Goal: Navigation & Orientation: Find specific page/section

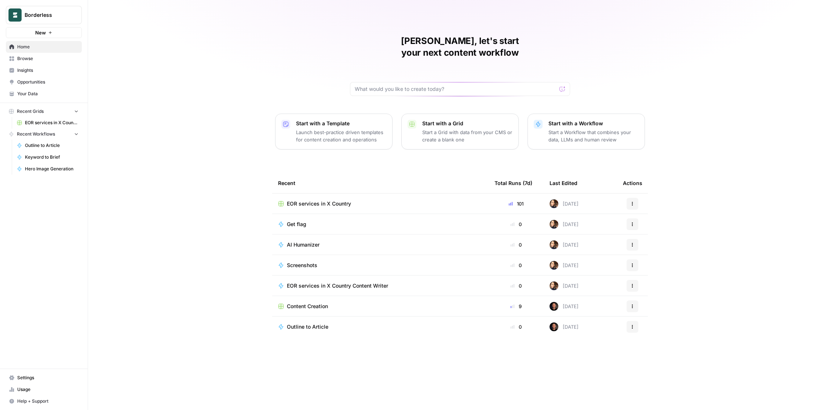
click at [38, 59] on span "Browse" at bounding box center [47, 58] width 61 height 7
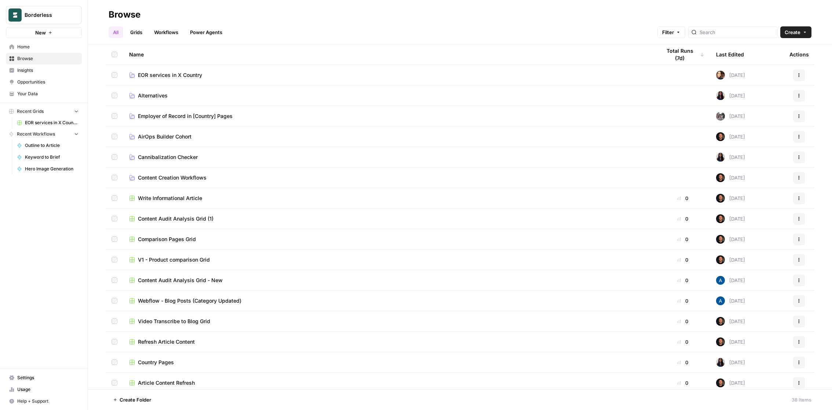
click at [171, 74] on span "EOR services in X Country" at bounding box center [170, 75] width 64 height 7
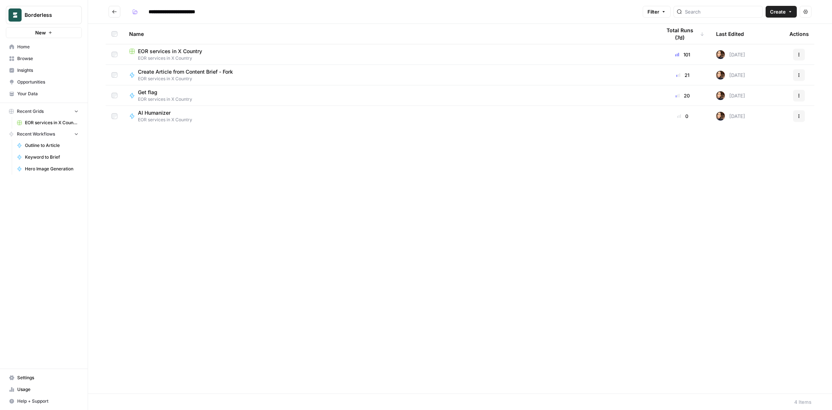
click at [142, 72] on span "Create Article from Content Brief - Fork" at bounding box center [185, 71] width 95 height 7
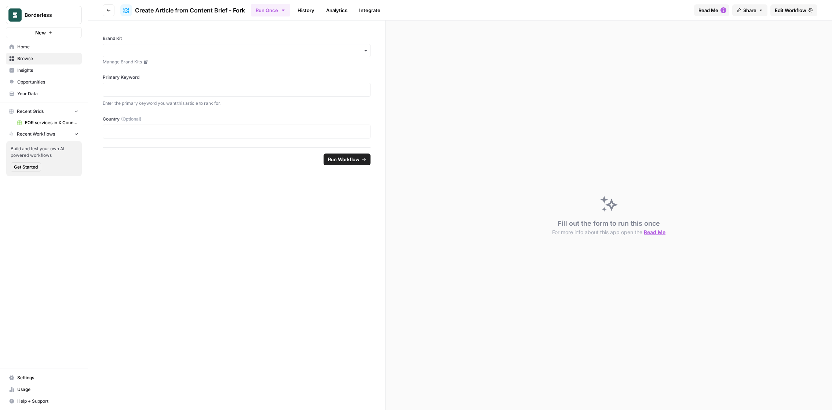
click at [316, 15] on link "History" at bounding box center [306, 10] width 26 height 12
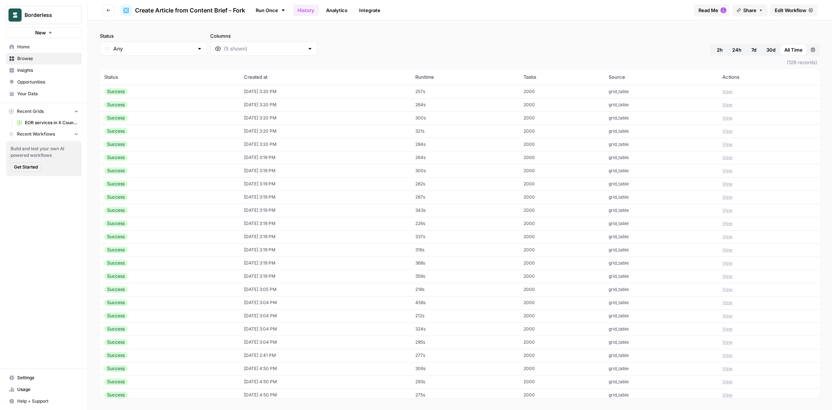
click at [334, 15] on link "Analytics" at bounding box center [337, 10] width 30 height 12
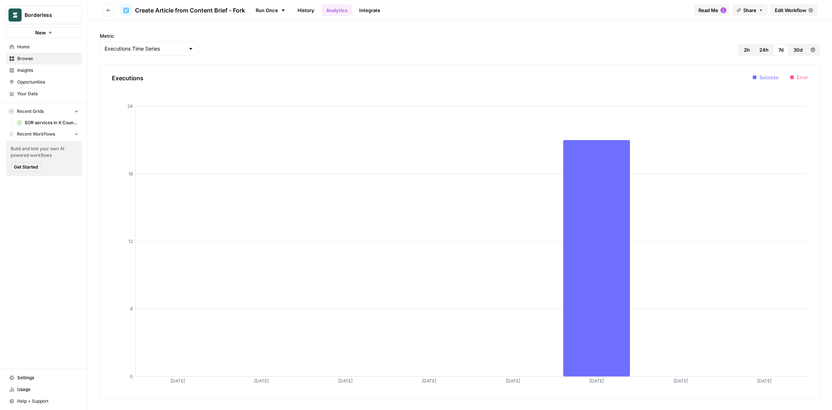
click at [267, 9] on link "Run Once" at bounding box center [270, 10] width 39 height 12
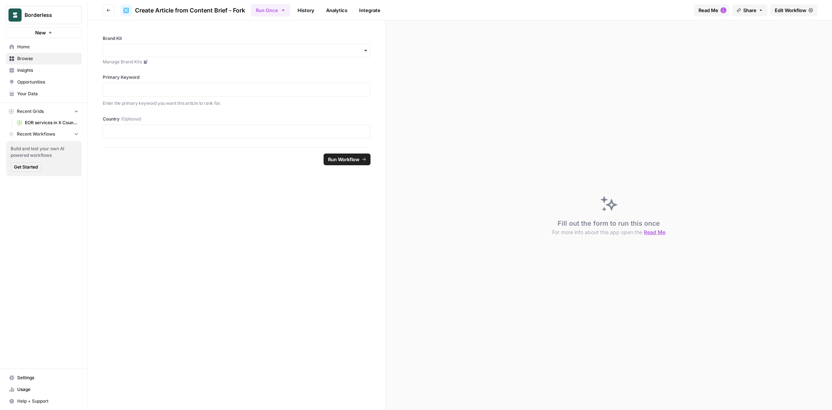
click at [111, 11] on button "Go back" at bounding box center [109, 10] width 12 height 12
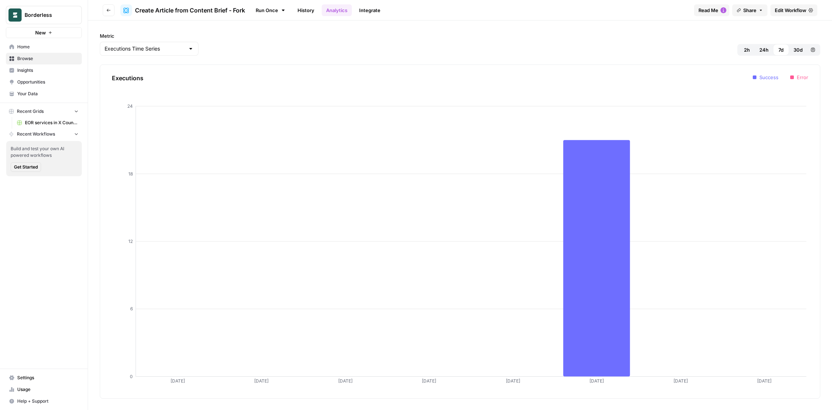
click at [112, 11] on button "Go back" at bounding box center [109, 10] width 12 height 12
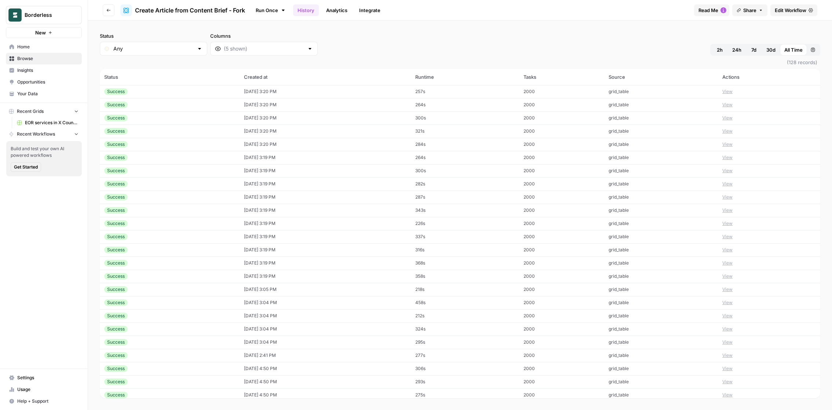
click at [39, 93] on span "Your Data" at bounding box center [47, 94] width 61 height 7
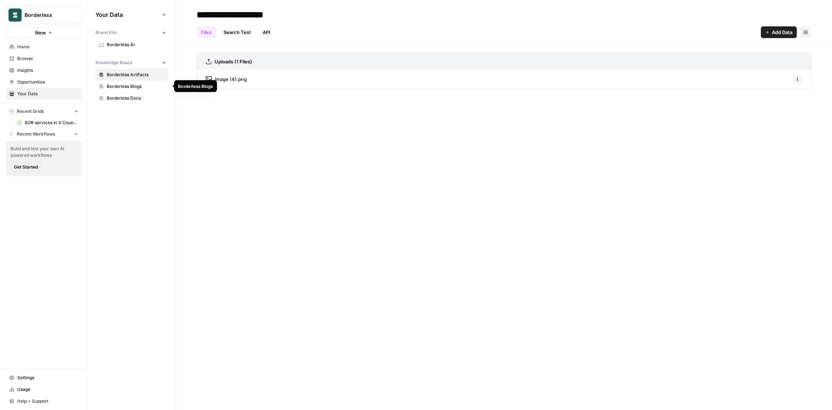
click at [112, 87] on span "Borderless Blogs" at bounding box center [136, 86] width 58 height 7
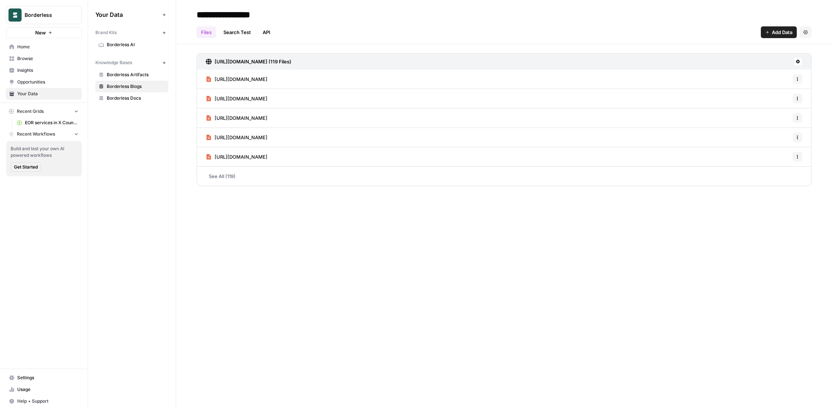
click at [123, 53] on div "Brand Kits New Borderless AI Knowledge Bases New Borderless Artifacts Borderles…" at bounding box center [131, 65] width 73 height 78
click at [120, 46] on span "Borderless AI" at bounding box center [136, 44] width 58 height 7
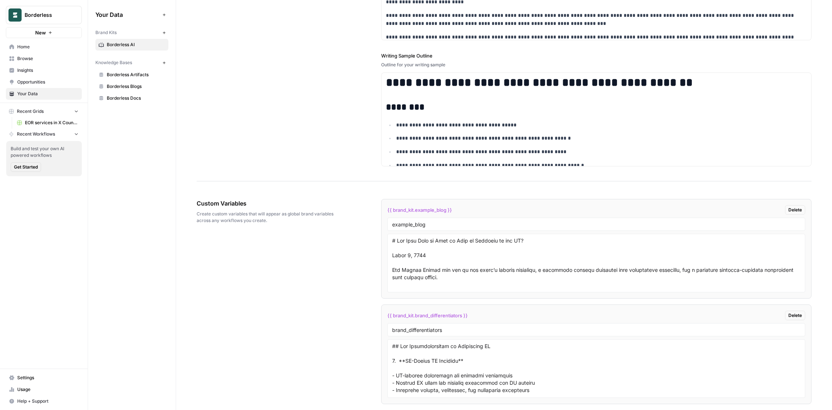
scroll to position [1099, 0]
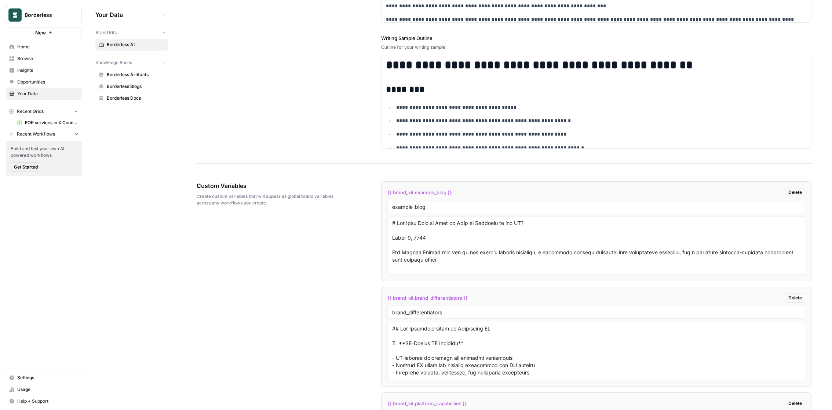
click at [51, 59] on span "Browse" at bounding box center [47, 58] width 61 height 7
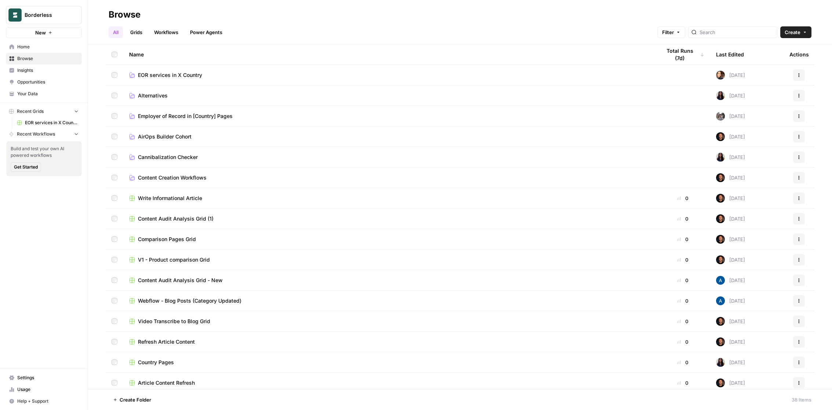
click at [166, 34] on link "Workflows" at bounding box center [166, 32] width 33 height 12
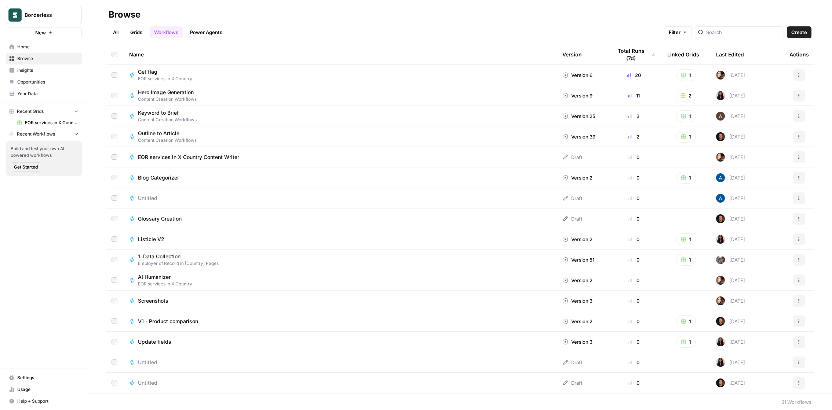
click at [145, 31] on link "Grids" at bounding box center [136, 32] width 21 height 12
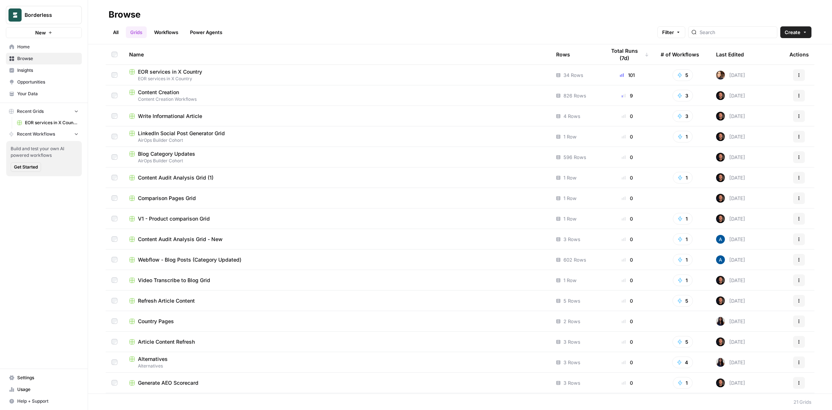
click at [172, 31] on link "Workflows" at bounding box center [166, 32] width 33 height 12
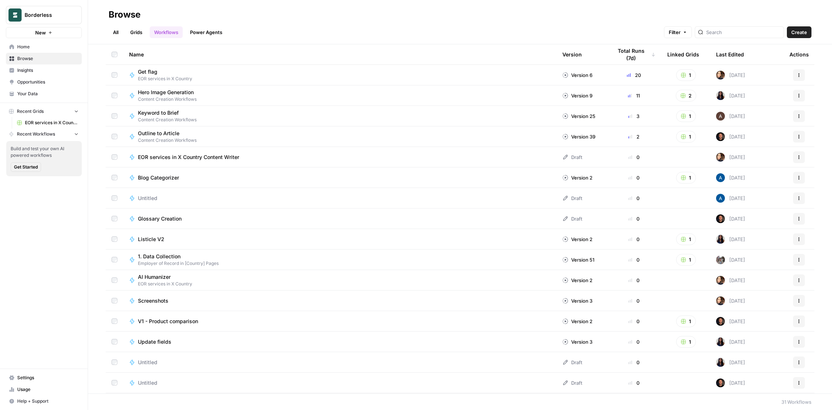
click at [118, 28] on link "All" at bounding box center [116, 32] width 14 height 12
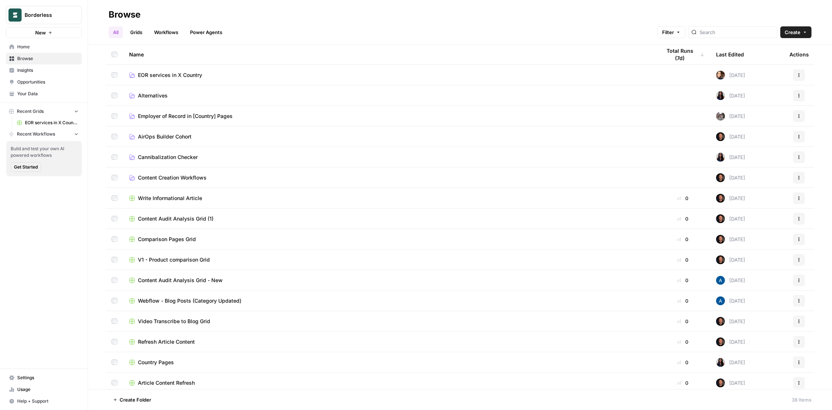
click at [177, 76] on span "EOR services in X Country" at bounding box center [170, 75] width 64 height 7
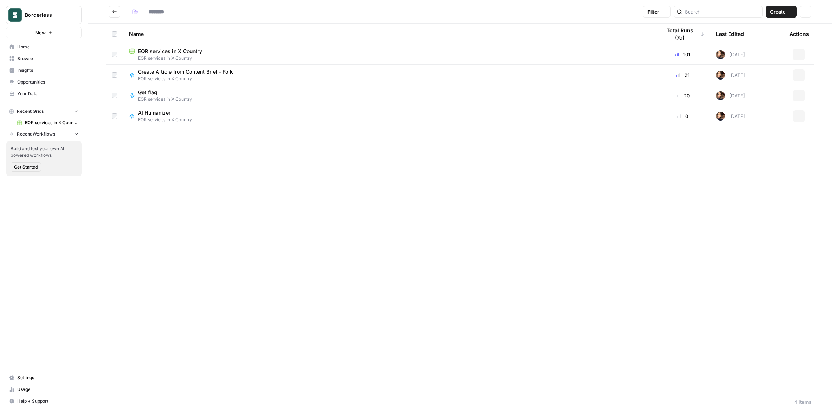
type input "**********"
click at [799, 57] on button "Actions" at bounding box center [799, 55] width 12 height 12
click at [581, 202] on div "Name Total Runs (7d) Last Edited Actions EOR services in X Country EOR services…" at bounding box center [460, 209] width 744 height 370
click at [804, 12] on icon "button" at bounding box center [805, 12] width 4 height 4
click at [547, 153] on div "Name Total Runs (7d) Last Edited Actions EOR services in X Country EOR services…" at bounding box center [460, 209] width 744 height 370
